Goal: Navigation & Orientation: Find specific page/section

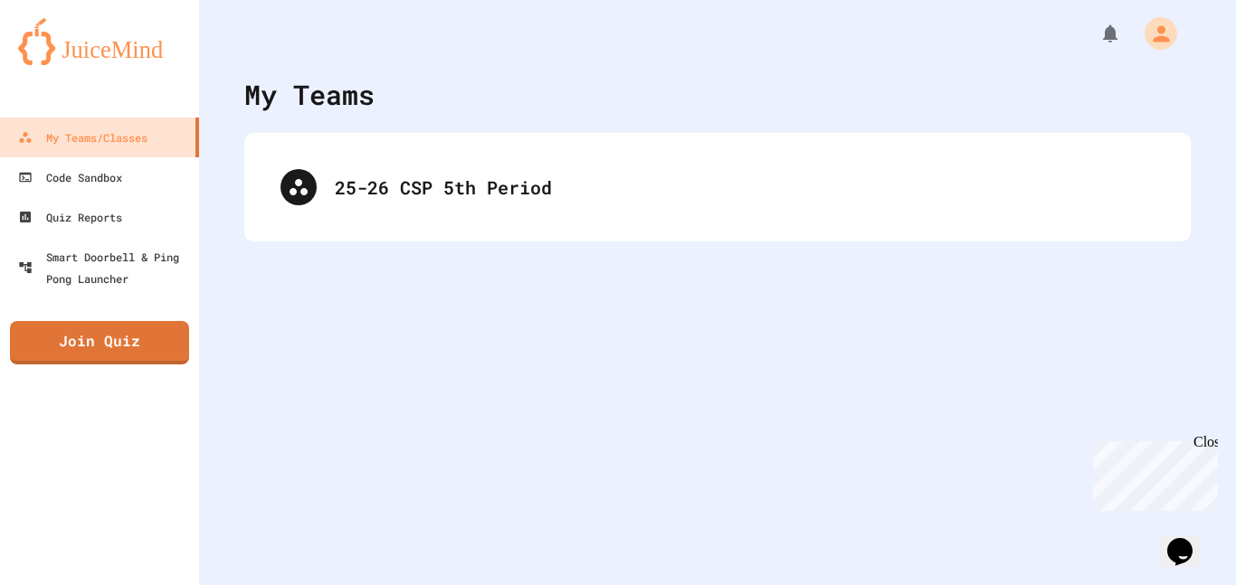
click at [492, 206] on div "25-26 CSP 5th Period" at bounding box center [717, 187] width 910 height 72
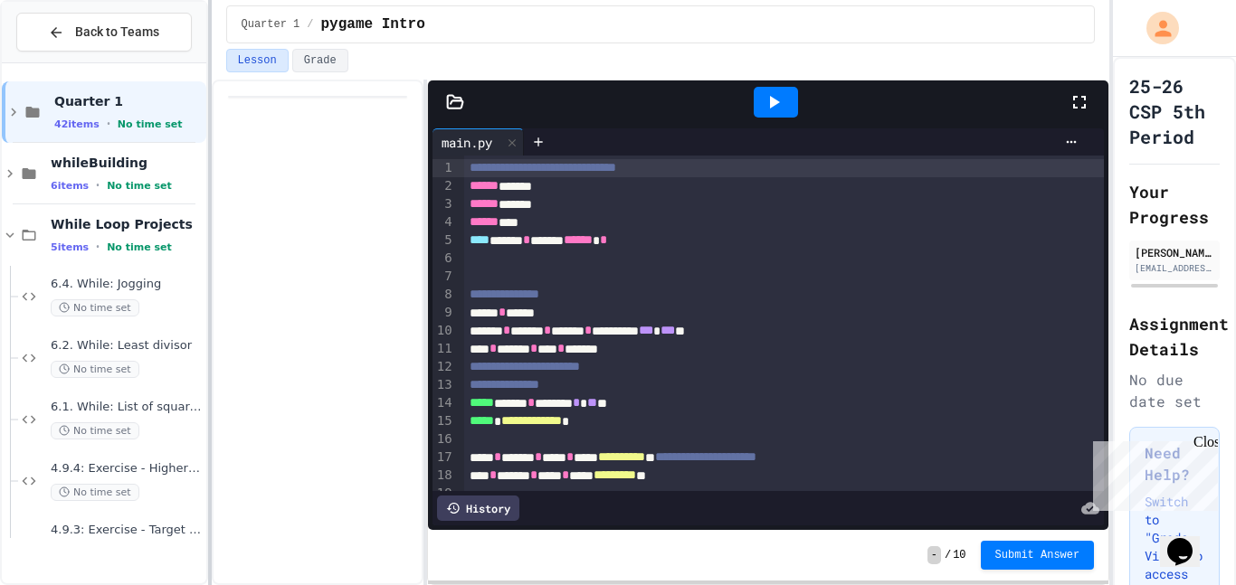
click at [212, 246] on div at bounding box center [210, 292] width 4 height 585
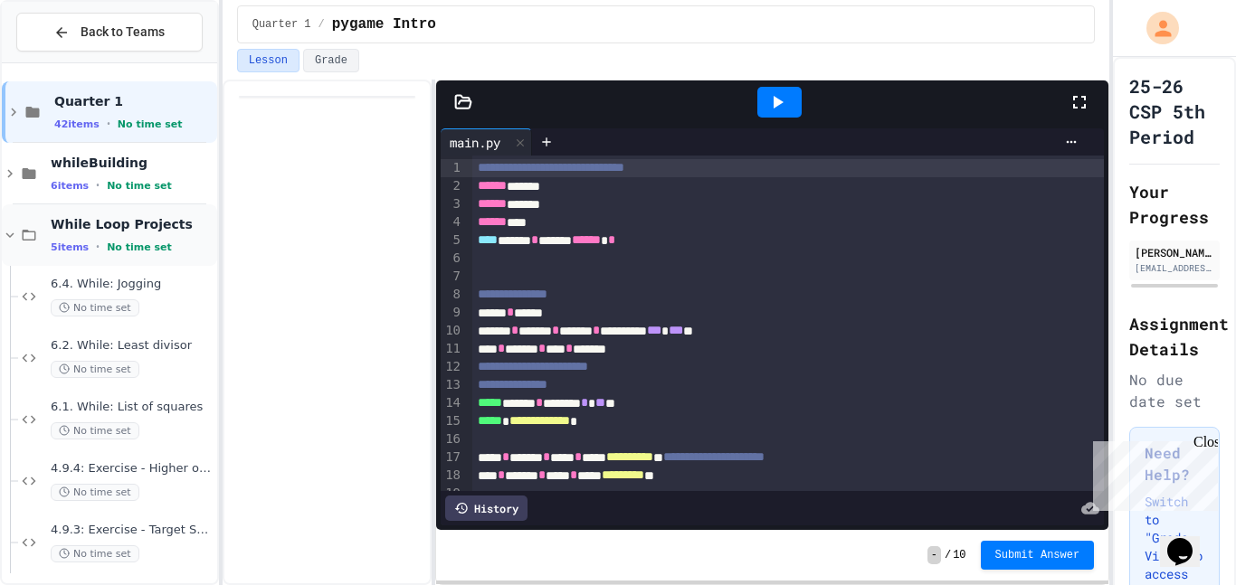
click at [10, 230] on icon at bounding box center [10, 235] width 16 height 16
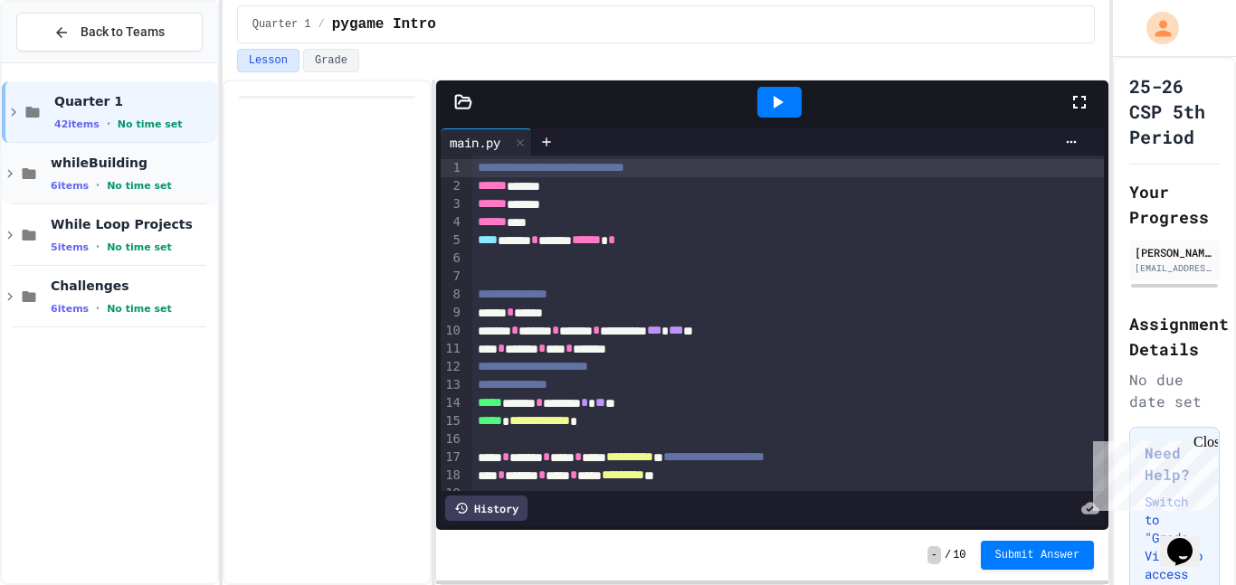
click at [16, 184] on div "whileBuilding 6 items • No time set" at bounding box center [109, 174] width 215 height 62
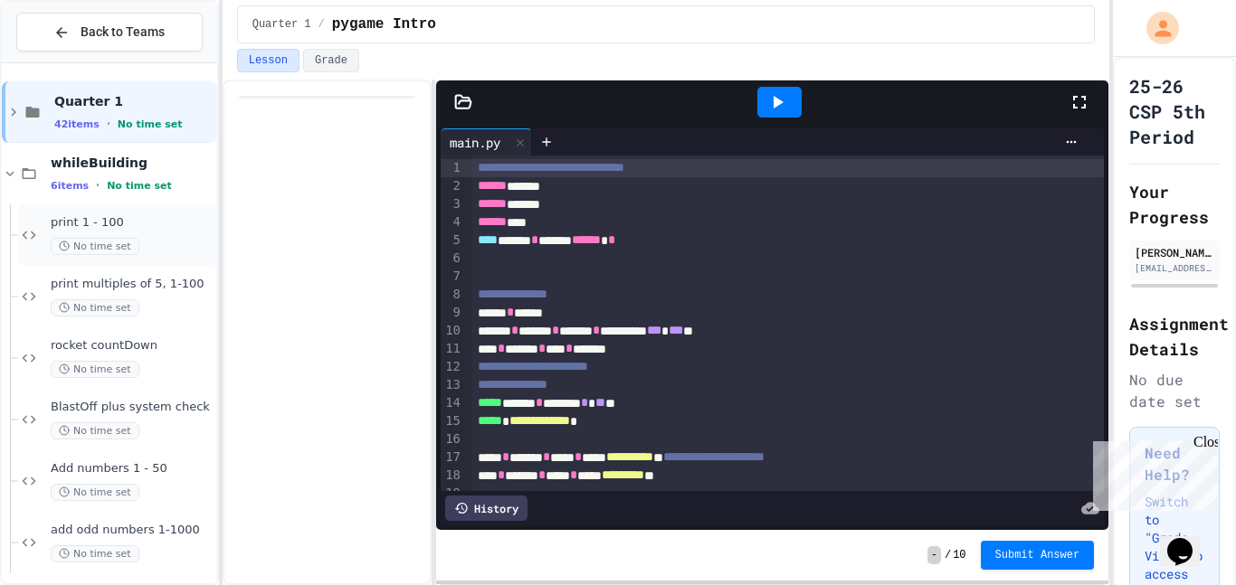
click at [81, 223] on span "print 1 - 100" at bounding box center [132, 222] width 163 height 15
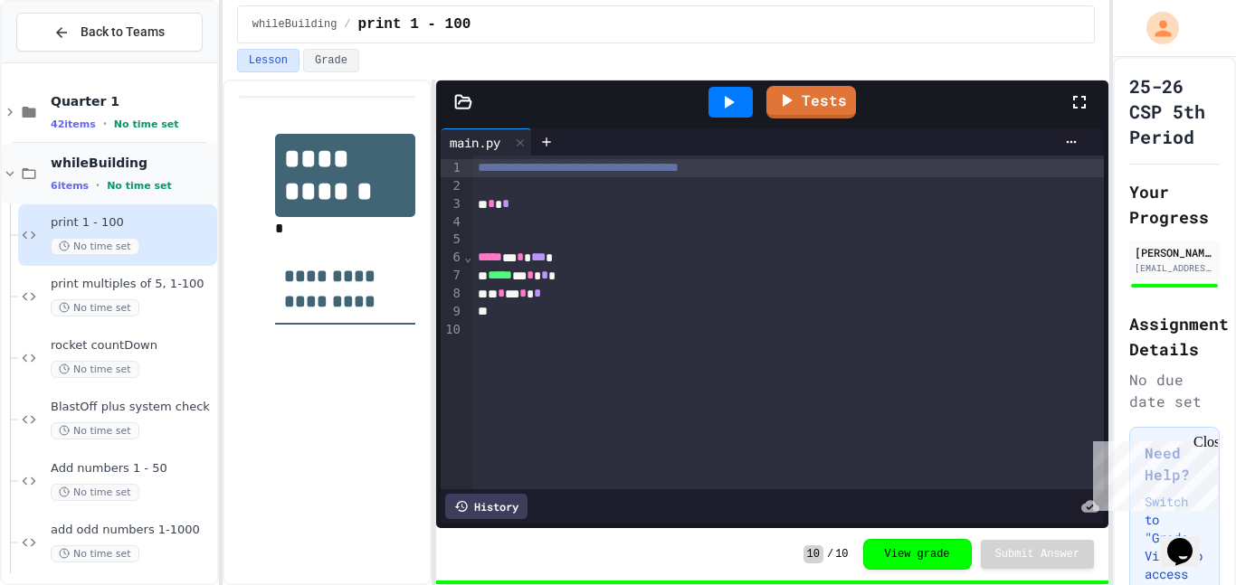
click at [14, 174] on icon at bounding box center [10, 174] width 16 height 16
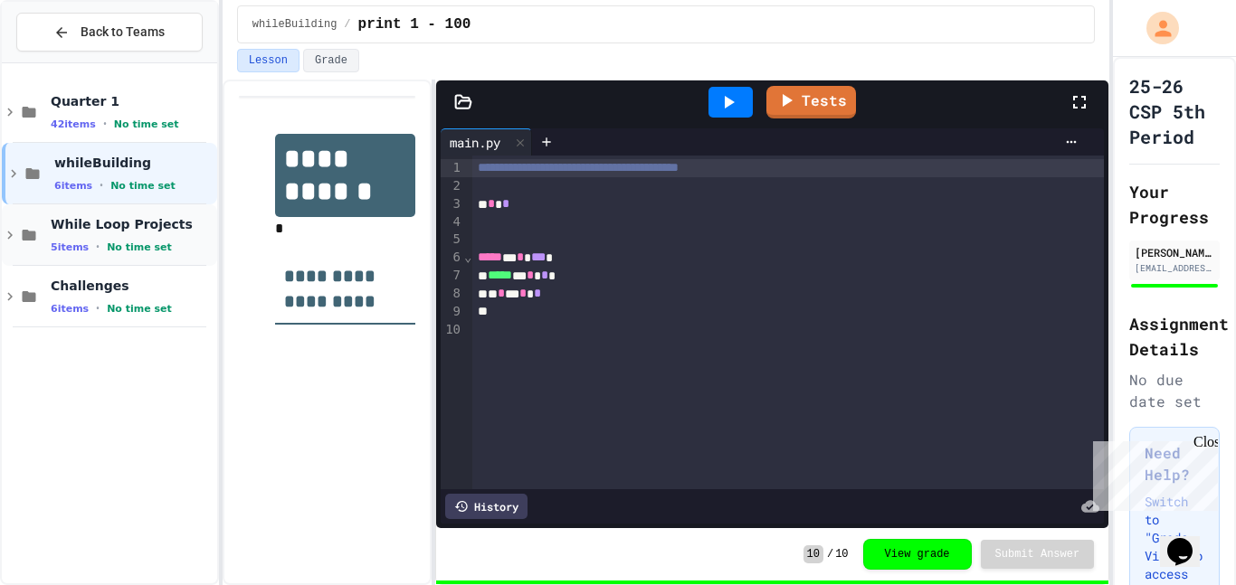
click at [10, 235] on icon at bounding box center [10, 235] width 16 height 16
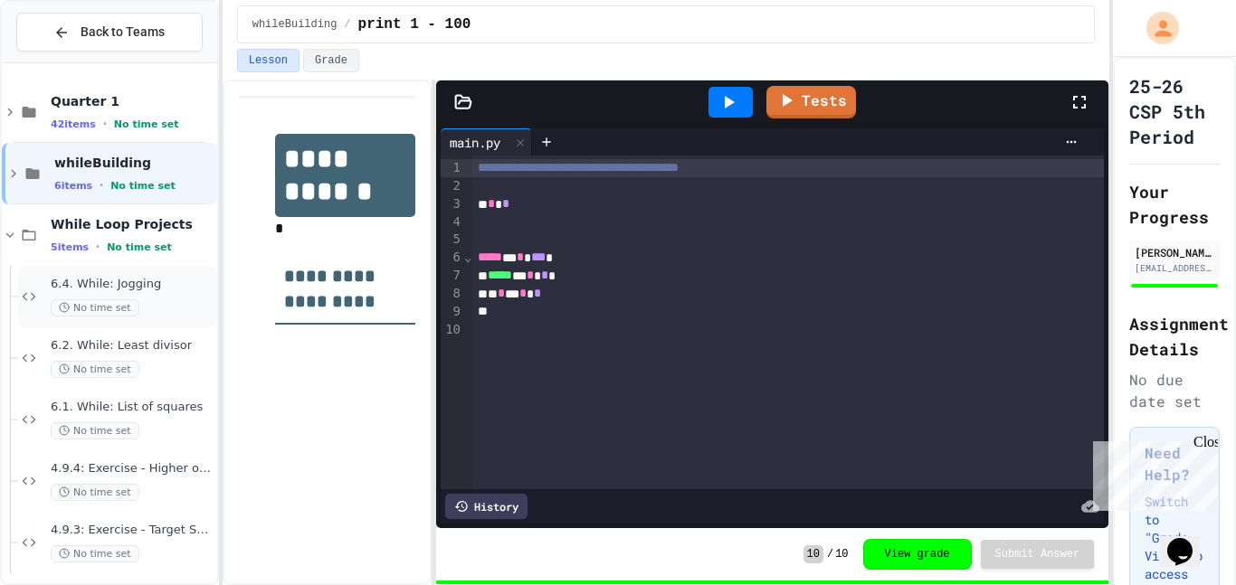
click at [80, 282] on span "6.4. While: Jogging" at bounding box center [132, 284] width 163 height 15
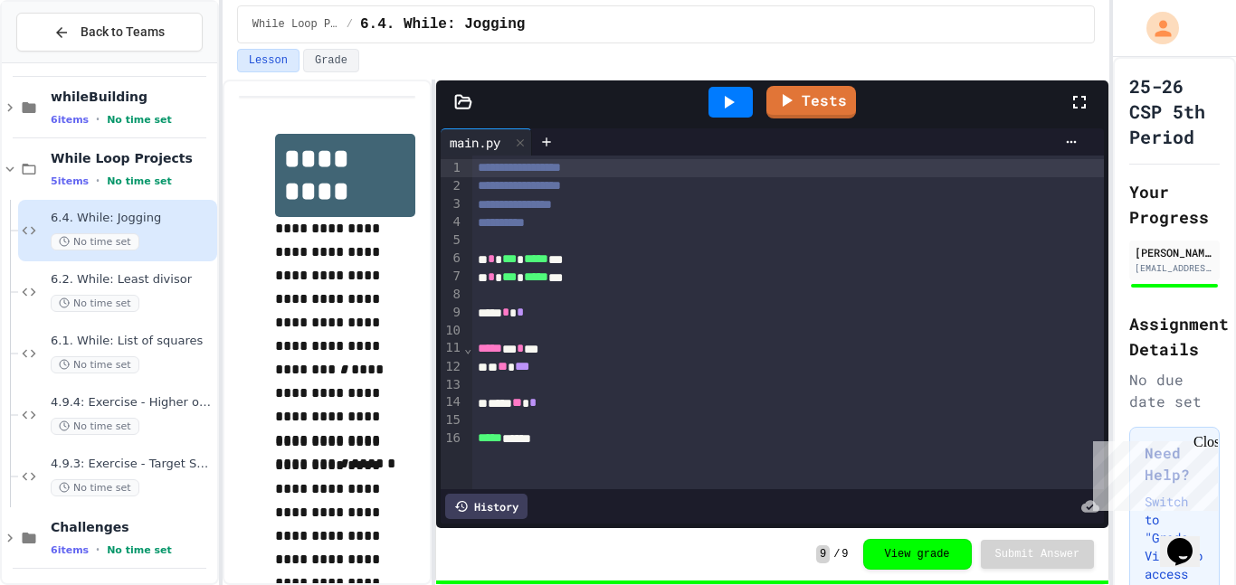
scroll to position [70, 0]
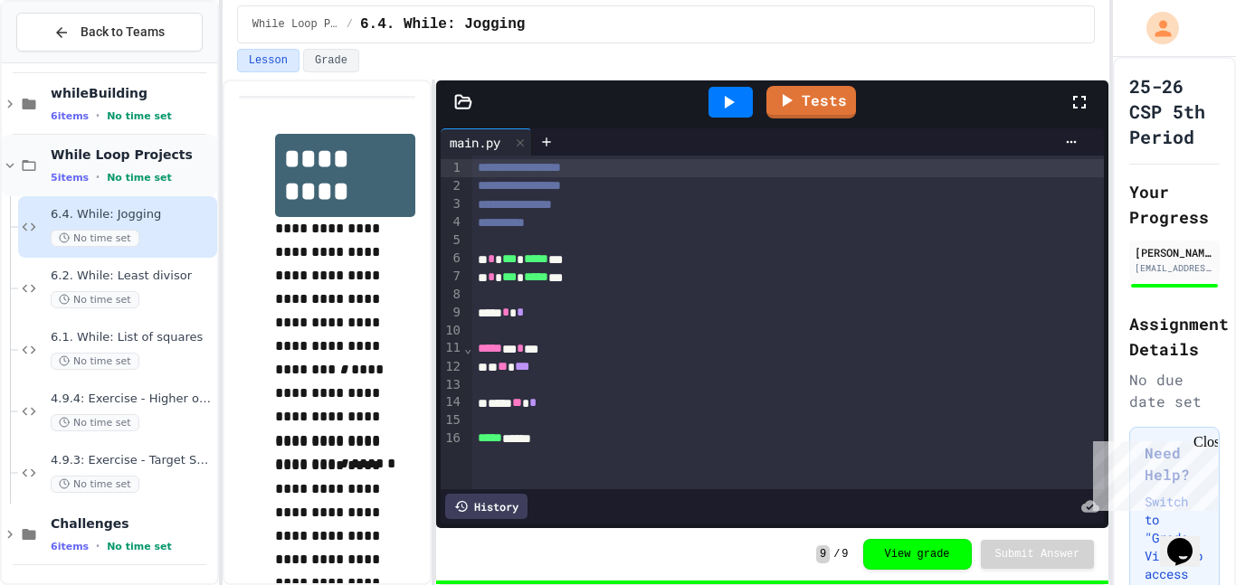
click at [14, 170] on icon at bounding box center [10, 165] width 16 height 16
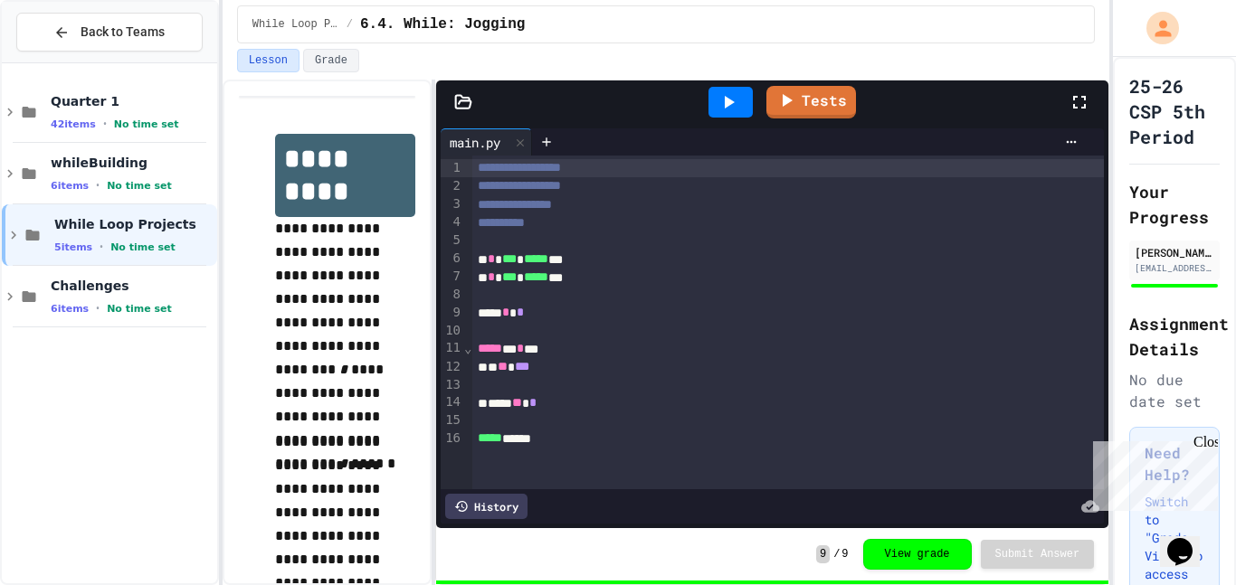
scroll to position [0, 0]
click at [0, 467] on div "Back to Teams Quarter 1 42 items • No time set whileBuilding 6 items • No time …" at bounding box center [109, 292] width 219 height 585
